Goal: Information Seeking & Learning: Learn about a topic

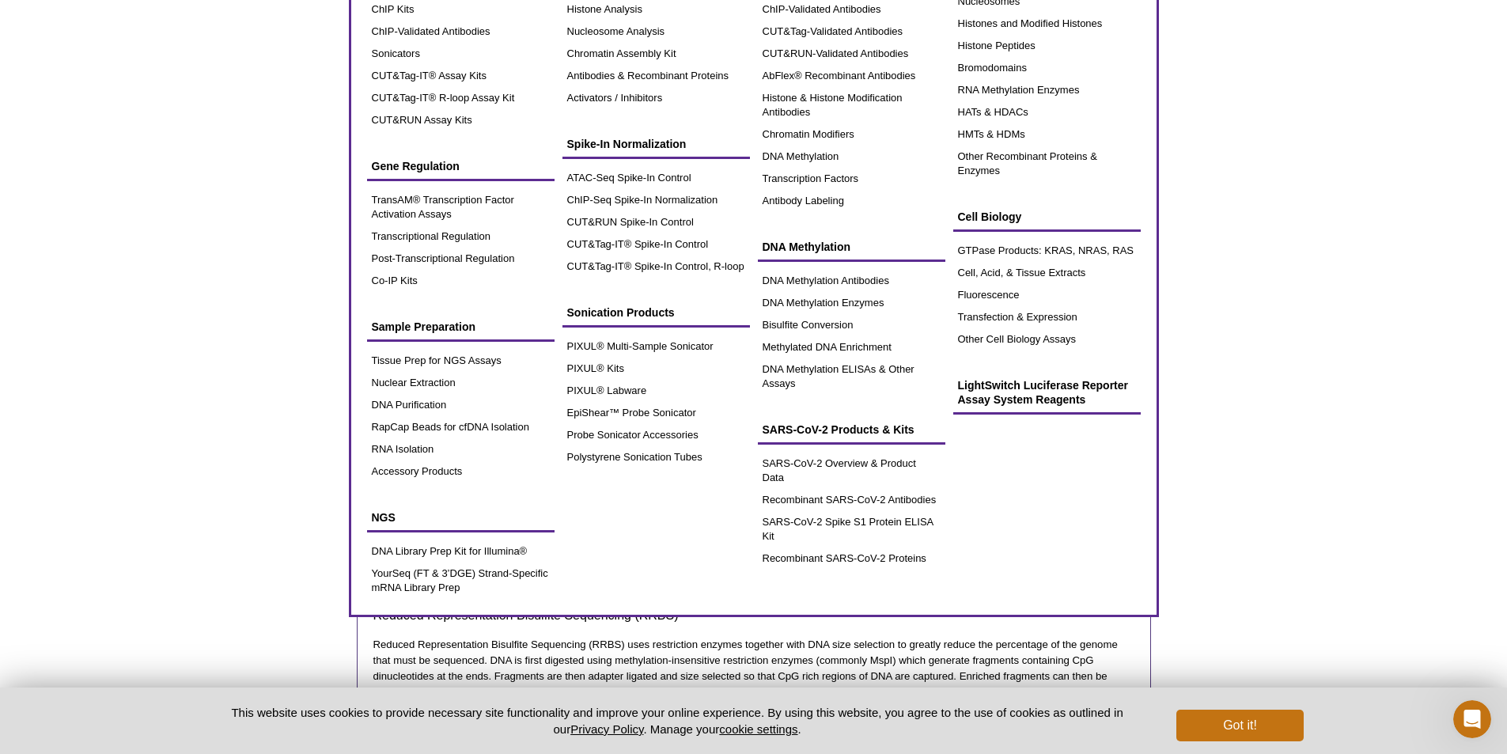
scroll to position [79, 0]
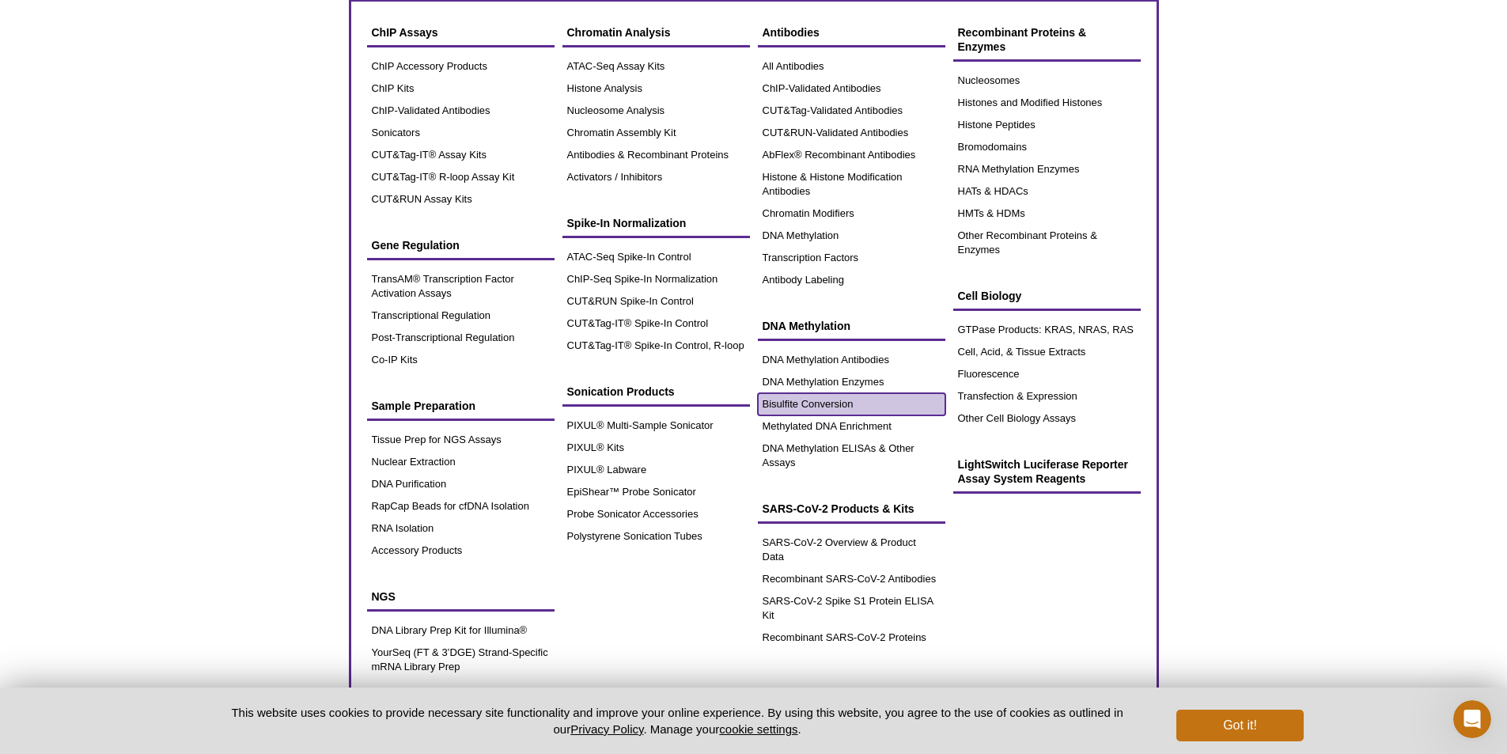
click at [824, 399] on link "Bisulfite Conversion" at bounding box center [851, 404] width 187 height 22
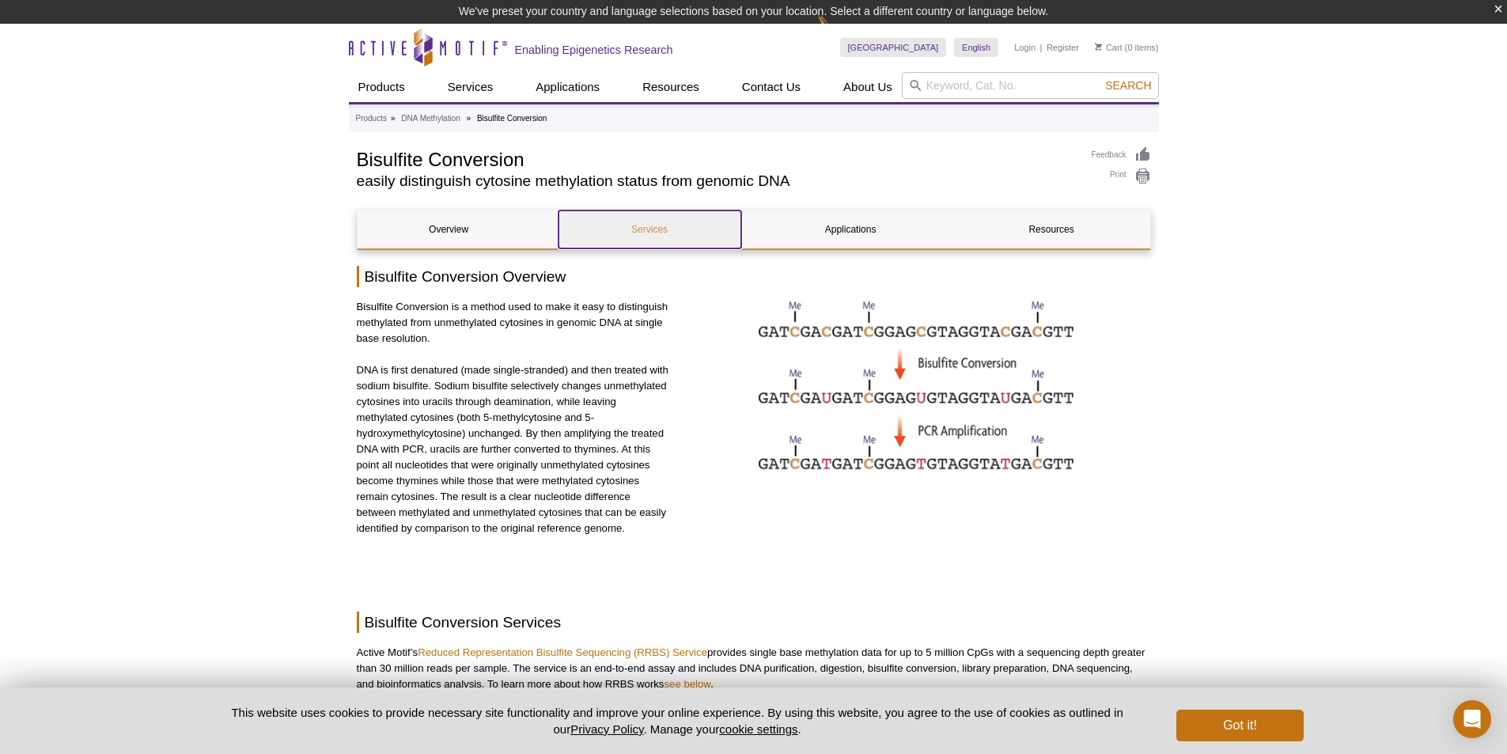
click at [640, 221] on link "Services" at bounding box center [649, 229] width 183 height 38
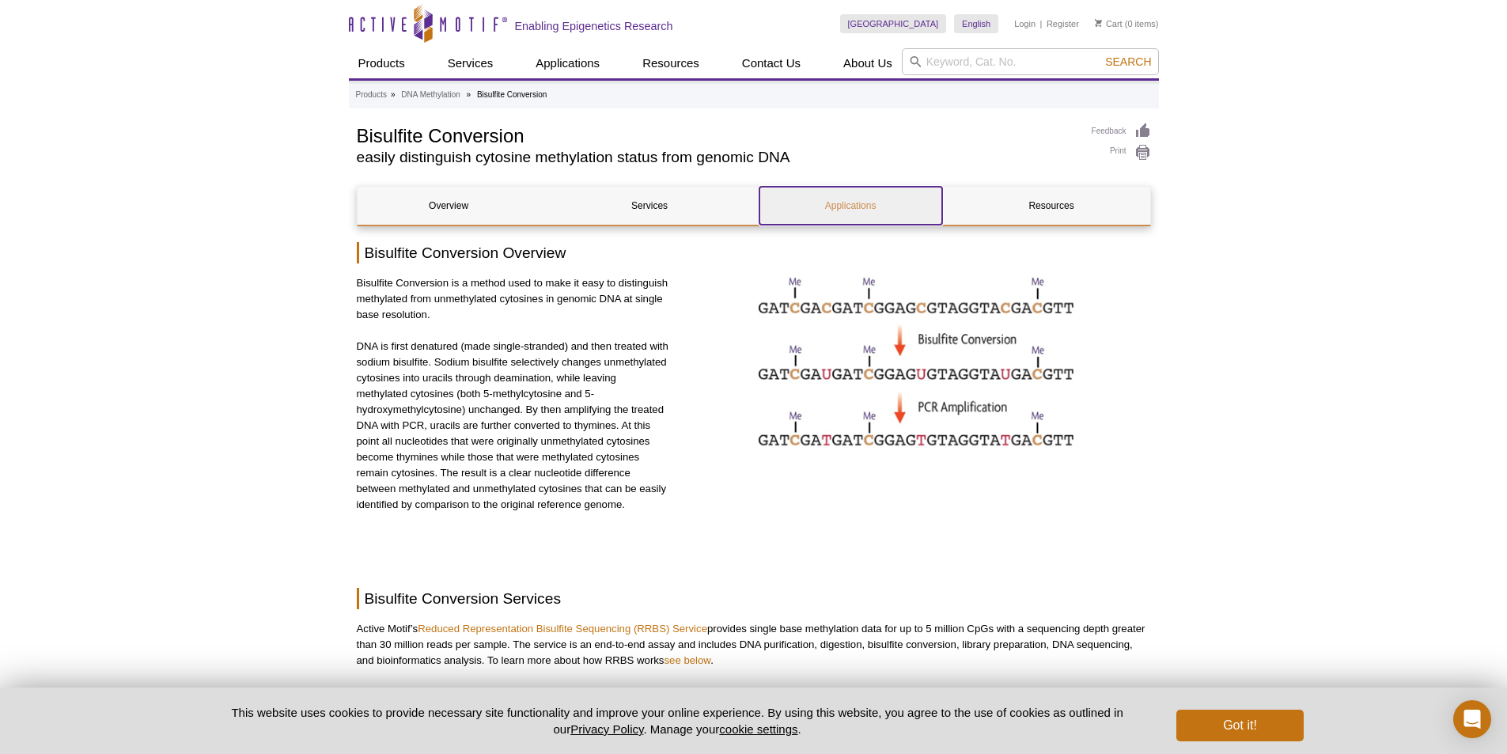
click at [846, 195] on link "Applications" at bounding box center [850, 206] width 183 height 38
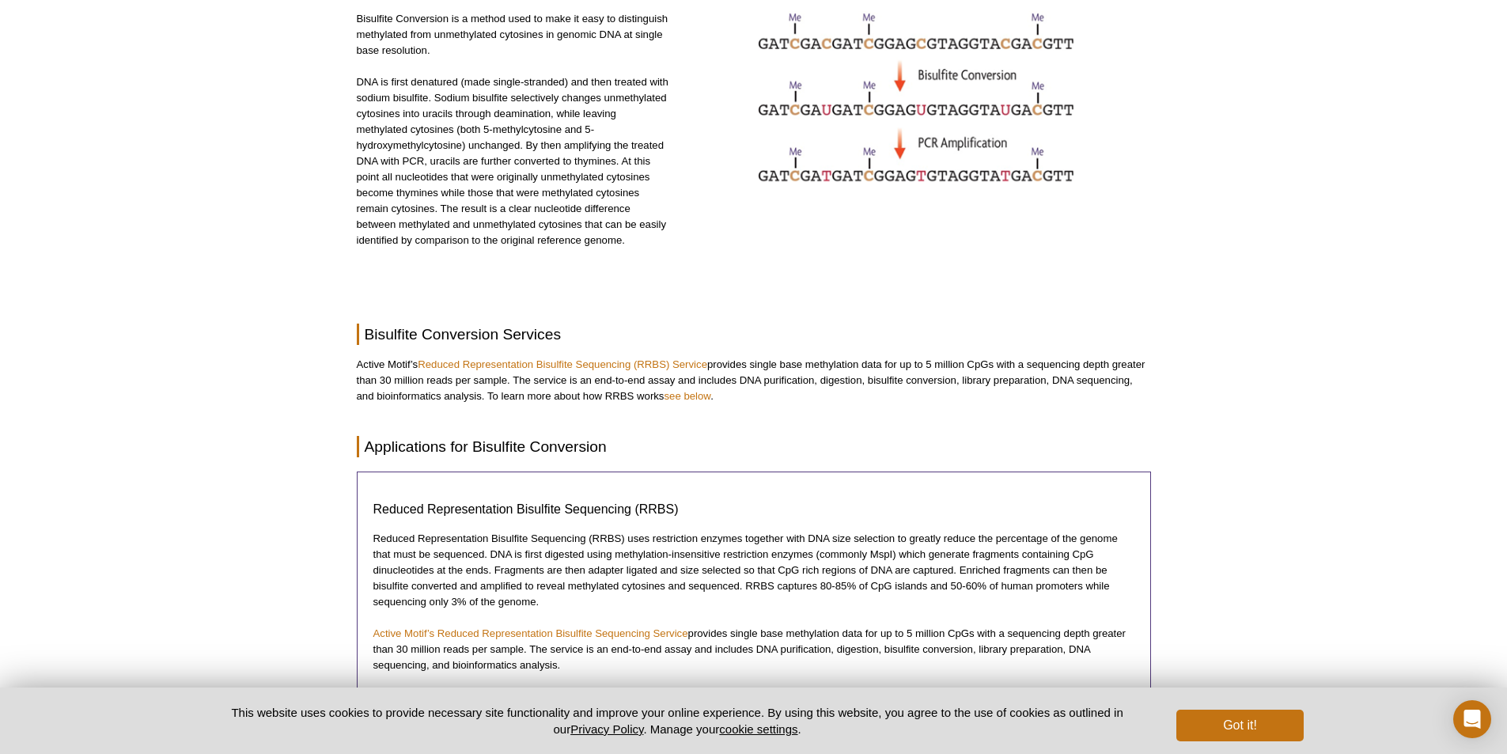
scroll to position [96, 0]
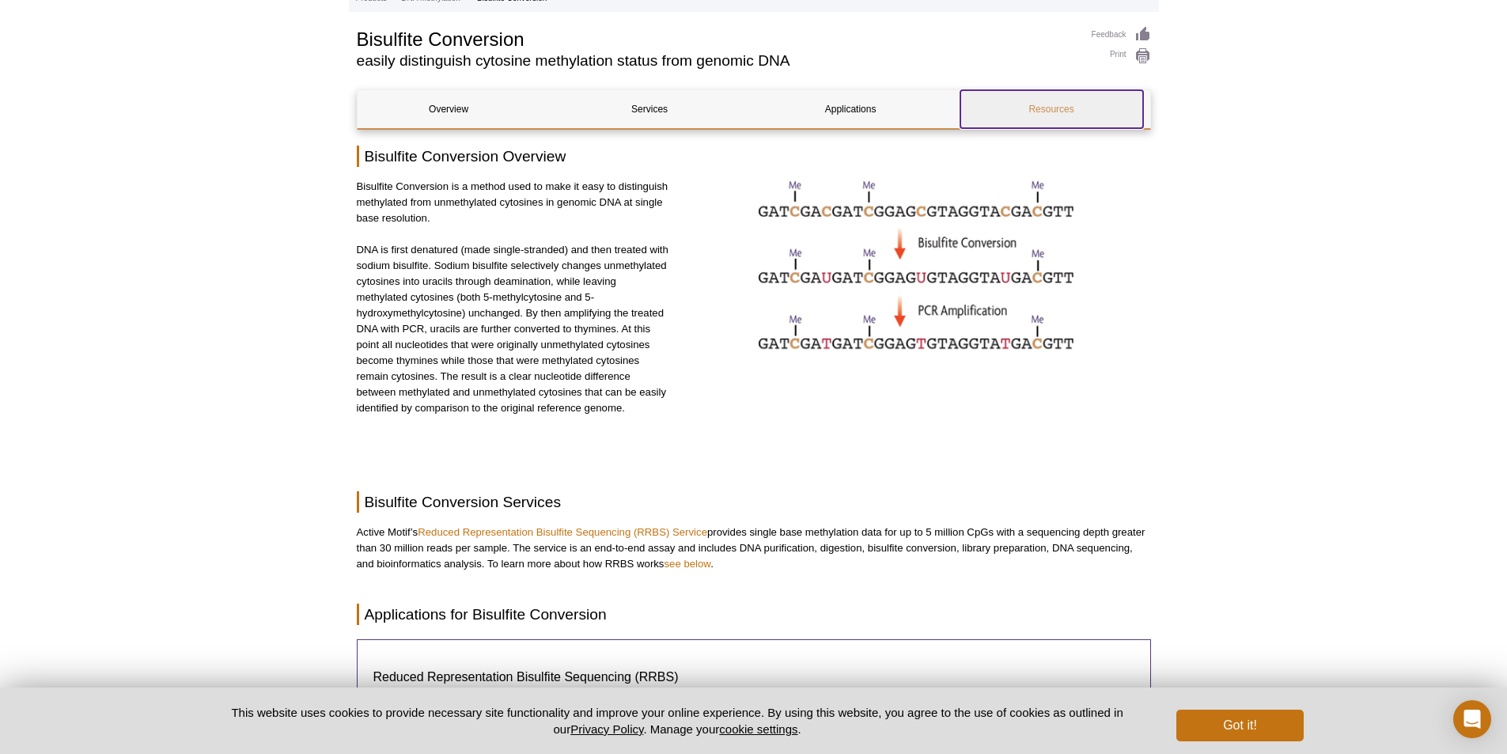
click at [1047, 112] on link "Resources" at bounding box center [1051, 109] width 183 height 38
